Goal: Task Accomplishment & Management: Manage account settings

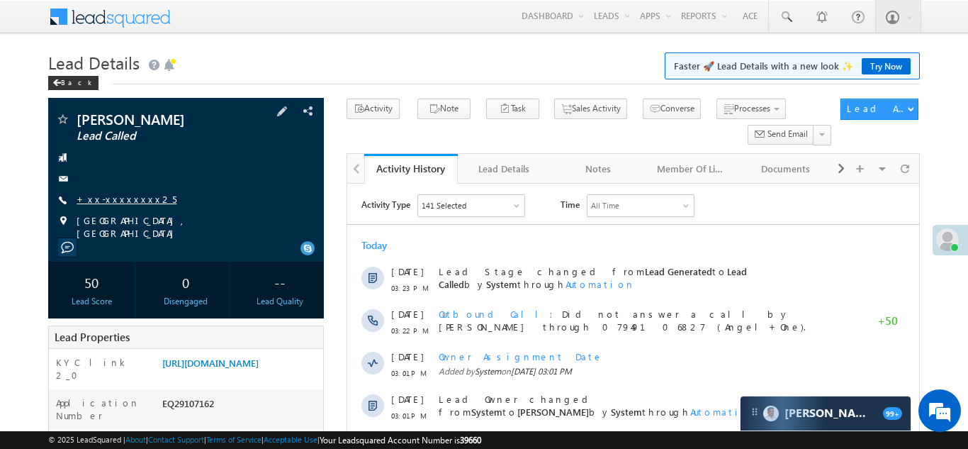
click at [118, 196] on link "+xx-xxxxxxxx25" at bounding box center [127, 199] width 100 height 12
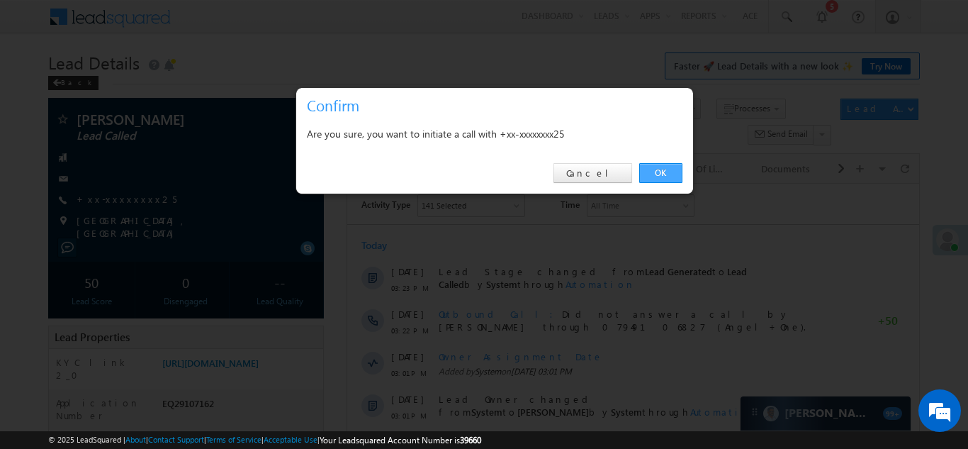
click at [661, 172] on link "OK" at bounding box center [660, 173] width 43 height 20
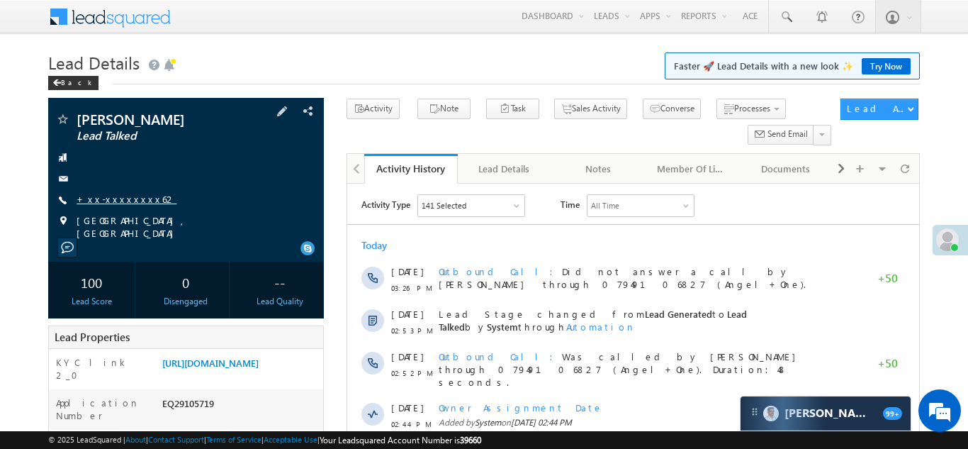
click at [111, 202] on link "+xx-xxxxxxxx62" at bounding box center [127, 199] width 100 height 12
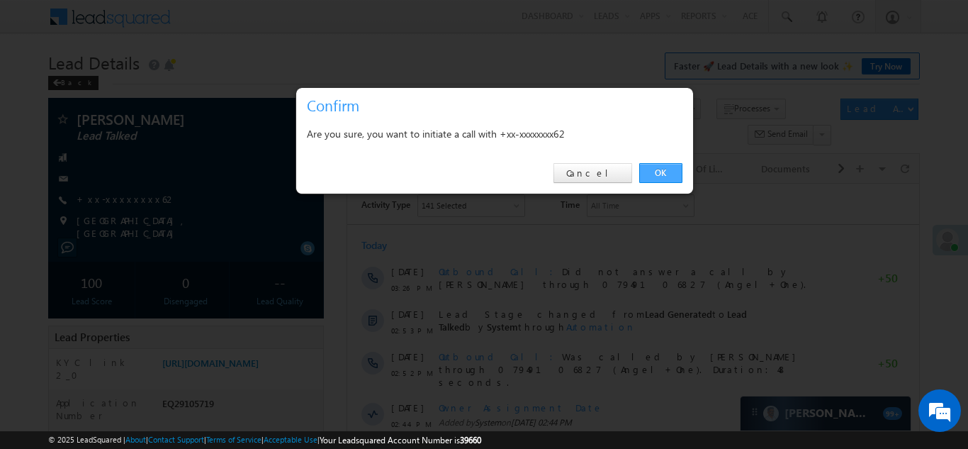
click at [661, 169] on link "OK" at bounding box center [660, 173] width 43 height 20
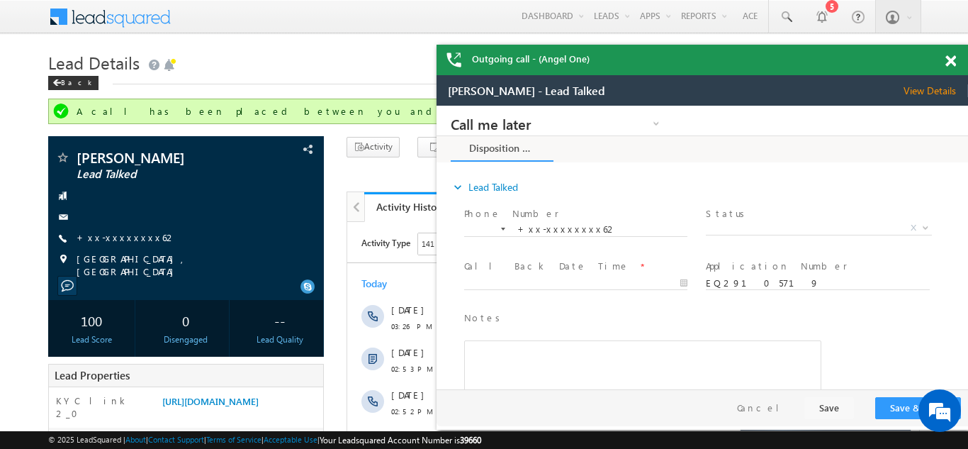
click at [949, 62] on span at bounding box center [951, 61] width 11 height 12
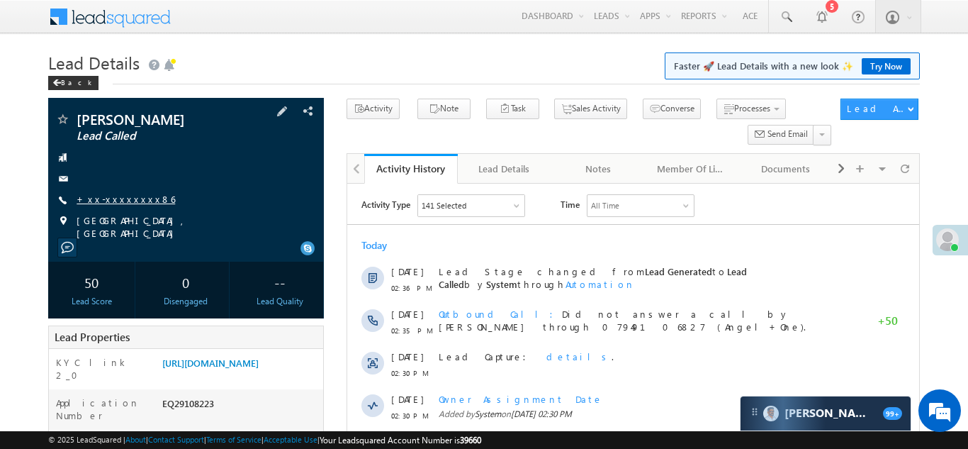
click at [100, 195] on link "+xx-xxxxxxxx86" at bounding box center [126, 199] width 99 height 12
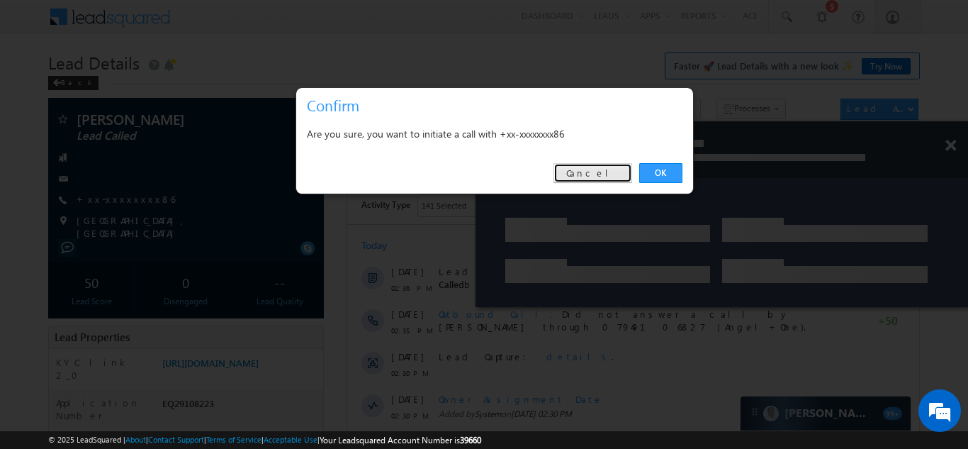
click at [609, 171] on link "Cancel" at bounding box center [593, 173] width 79 height 20
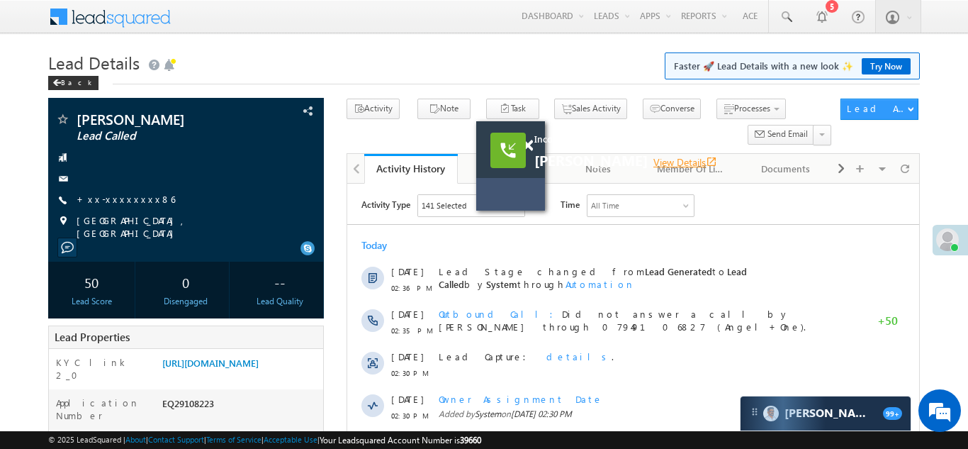
click at [679, 159] on link "View Details open_in_new" at bounding box center [686, 161] width 64 height 13
click at [664, 161] on link "View Details open_in_new" at bounding box center [686, 161] width 64 height 13
click at [125, 196] on link "+xx-xxxxxxxx86" at bounding box center [126, 199] width 99 height 12
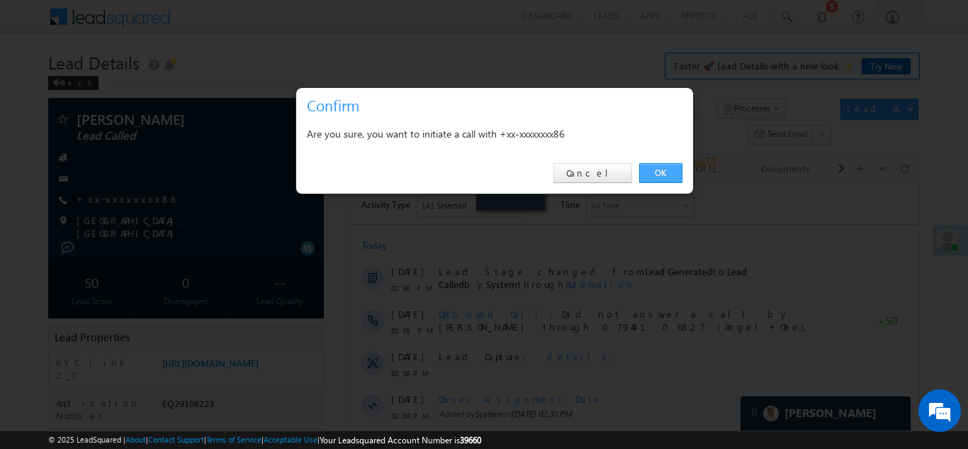
click at [655, 171] on link "OK" at bounding box center [660, 173] width 43 height 20
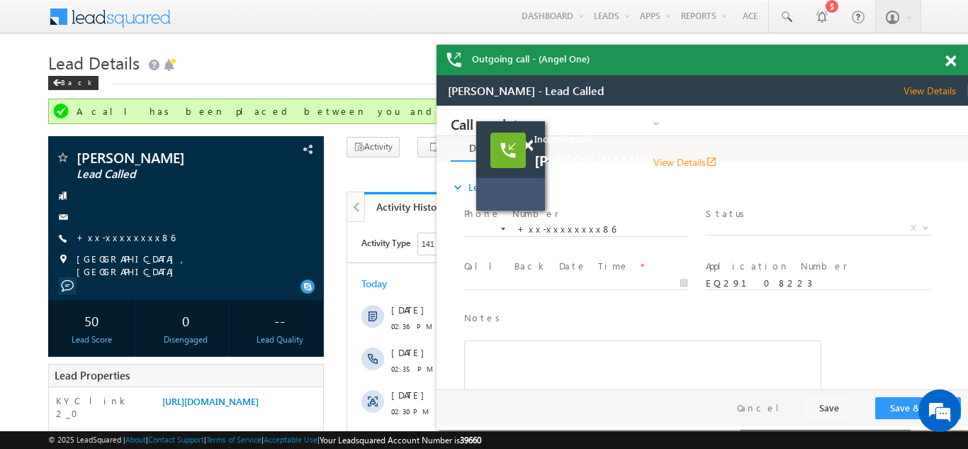
click at [951, 61] on span at bounding box center [951, 61] width 11 height 12
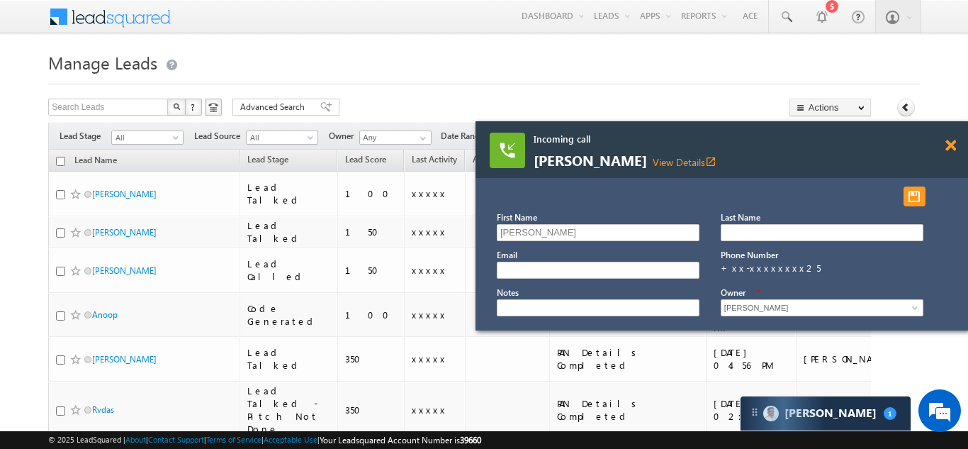
click at [949, 140] on span at bounding box center [951, 146] width 11 height 12
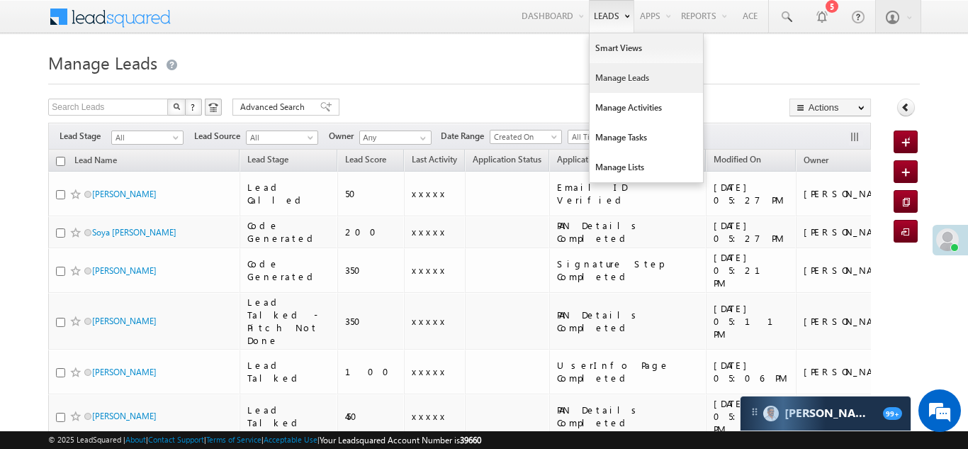
click at [608, 79] on link "Manage Leads" at bounding box center [646, 78] width 113 height 30
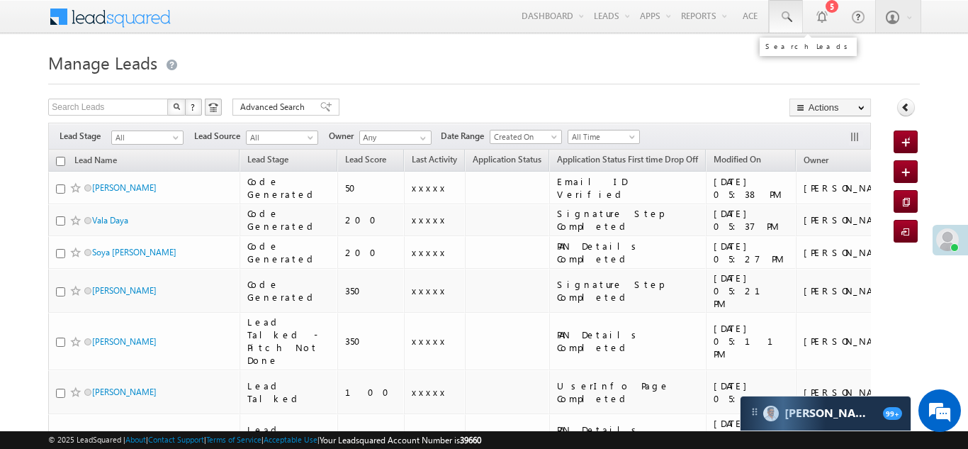
click at [781, 18] on span at bounding box center [786, 17] width 14 height 14
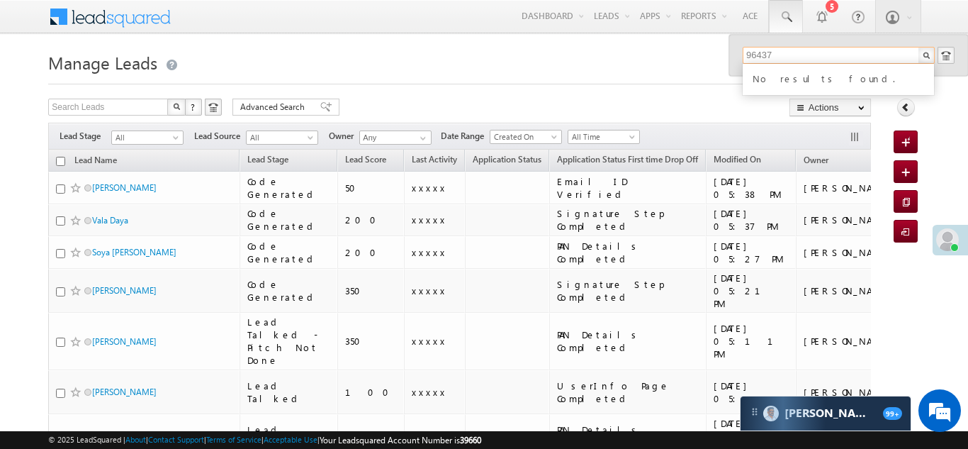
type input "96437"
